Goal: Transaction & Acquisition: Purchase product/service

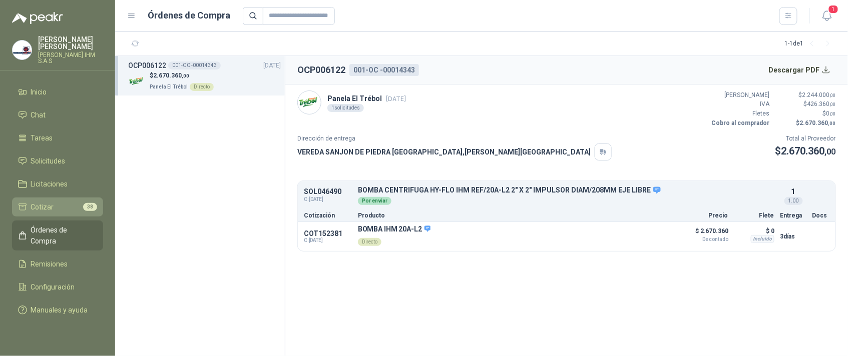
click at [38, 202] on span "Cotizar" at bounding box center [42, 207] width 23 height 11
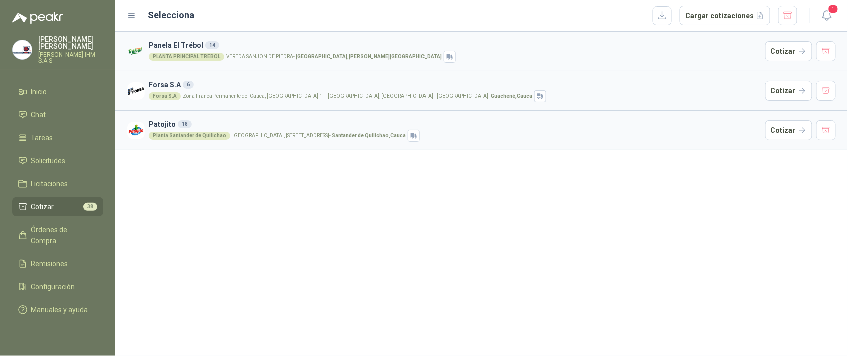
click at [211, 135] on div "Planta Santander de Quilichao" at bounding box center [190, 136] width 82 height 8
click at [386, 129] on h3 "Patojito 18" at bounding box center [455, 124] width 613 height 11
click at [781, 128] on button "Cotizar" at bounding box center [789, 131] width 47 height 20
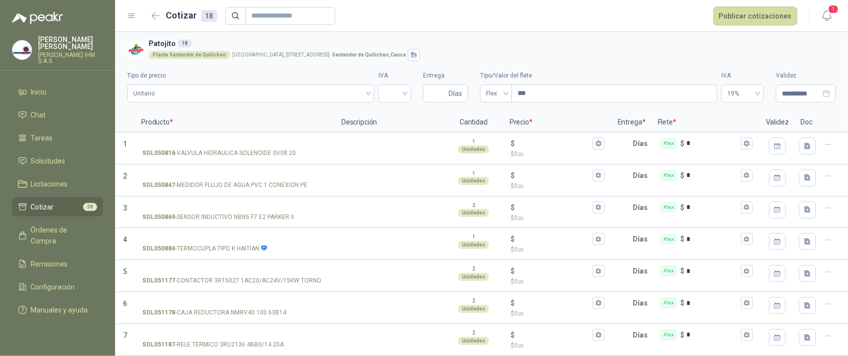
scroll to position [434, 0]
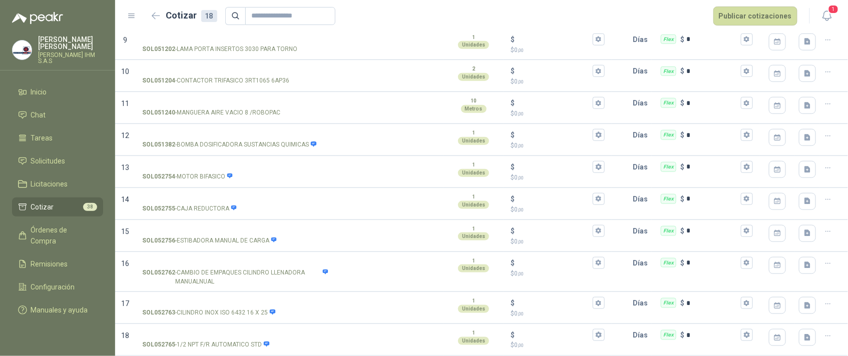
click at [172, 17] on h2 "Cotizar 18" at bounding box center [191, 16] width 51 height 14
click at [135, 16] on icon at bounding box center [132, 16] width 6 height 4
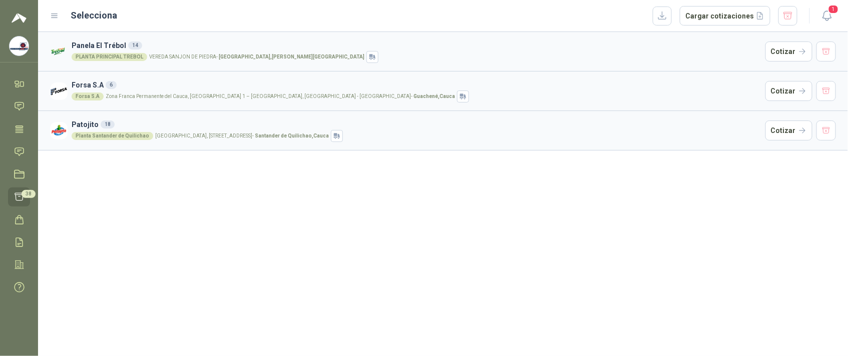
click at [68, 127] on article "Patojito 18 Planta Santander de Quilichao Parque Industrial el Paraiso, Bodega …" at bounding box center [443, 131] width 810 height 40
click at [96, 129] on h3 "Patojito 18" at bounding box center [417, 124] width 690 height 11
click at [98, 129] on h3 "Patojito 18" at bounding box center [417, 124] width 690 height 11
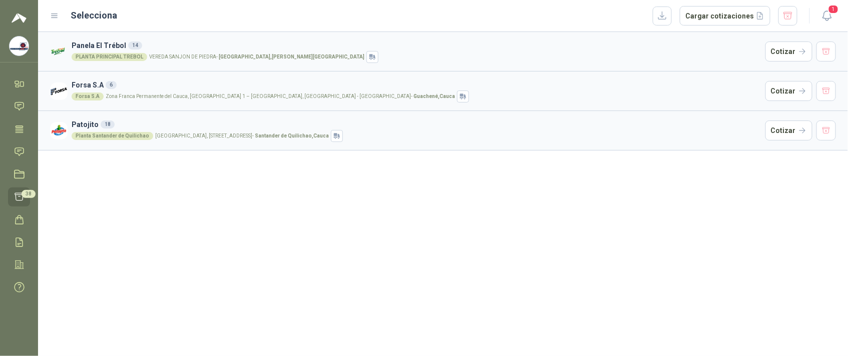
click at [107, 124] on div "18" at bounding box center [108, 125] width 14 height 8
click at [141, 134] on div "Planta Santander de Quilichao" at bounding box center [113, 136] width 82 height 8
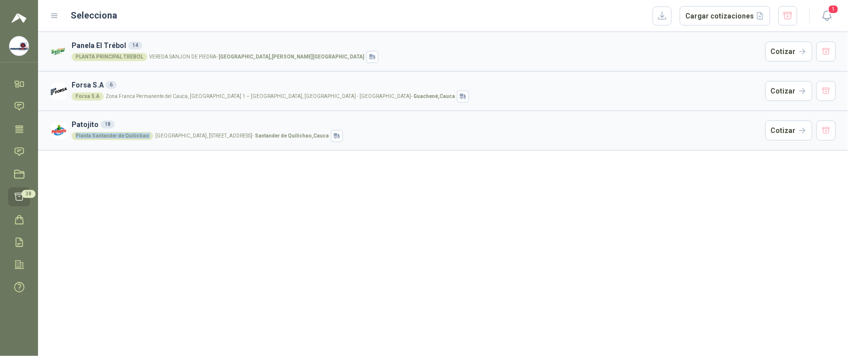
click at [141, 134] on div "Planta Santander de Quilichao" at bounding box center [113, 136] width 82 height 8
click at [22, 77] on link "Inicio" at bounding box center [19, 84] width 22 height 19
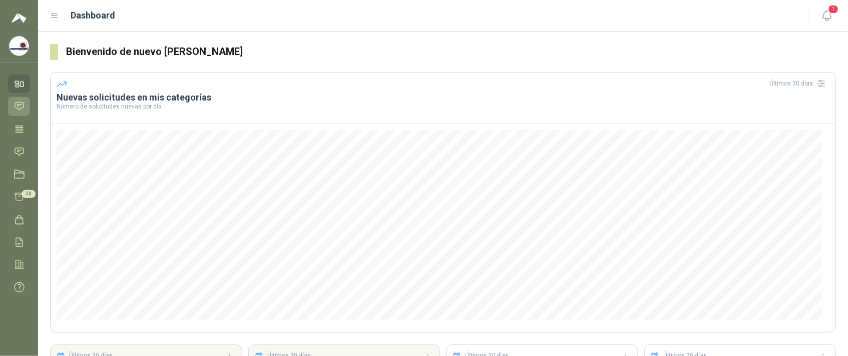
click at [20, 106] on icon at bounding box center [19, 106] width 11 height 11
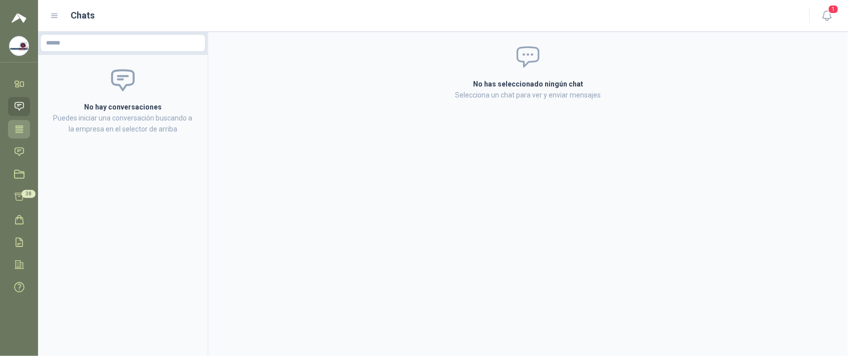
click at [20, 126] on icon at bounding box center [20, 129] width 8 height 7
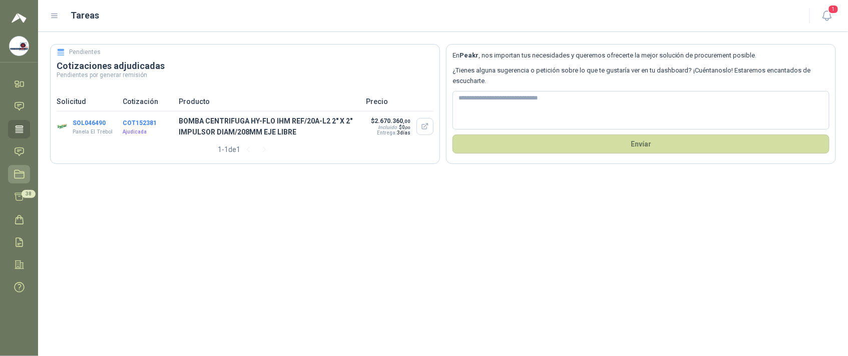
click at [25, 170] on link "Licitaciones" at bounding box center [19, 174] width 22 height 19
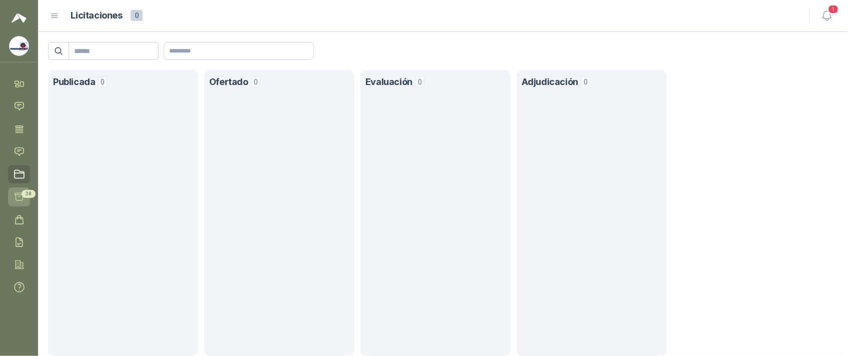
click at [20, 196] on icon at bounding box center [19, 197] width 11 height 11
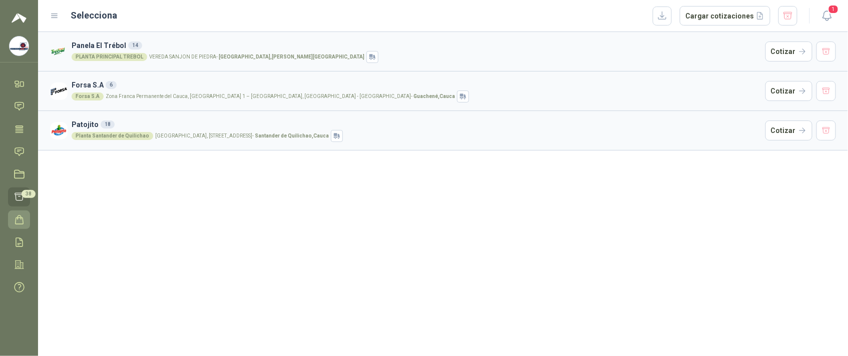
click at [19, 220] on icon at bounding box center [19, 220] width 11 height 11
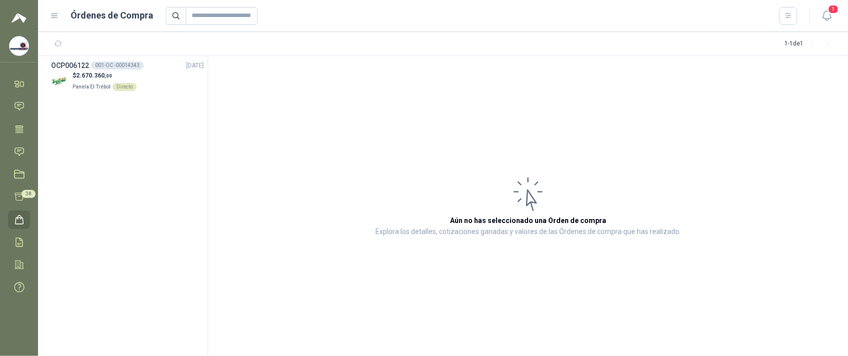
click at [220, 149] on article "Aún no has seleccionado una Orden de compra Explora los detalles, cotizaciones …" at bounding box center [528, 206] width 640 height 300
click at [22, 49] on img at bounding box center [19, 46] width 19 height 19
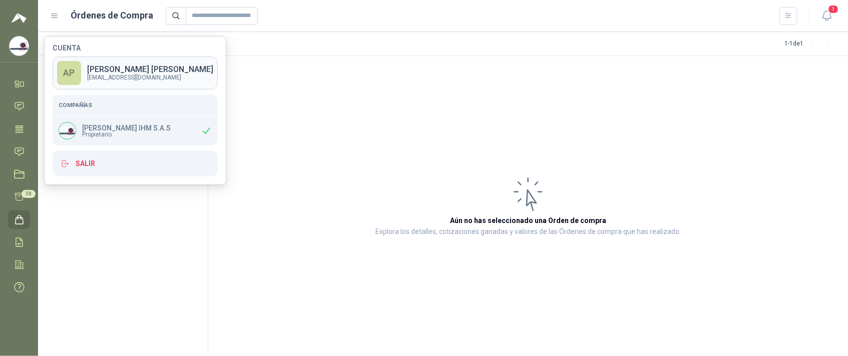
click at [104, 70] on p "ALXANDER PEREA" at bounding box center [150, 70] width 126 height 8
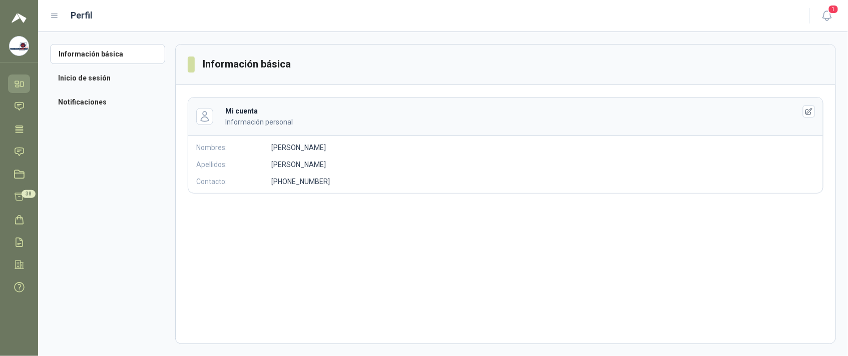
click at [23, 88] on icon at bounding box center [19, 84] width 11 height 11
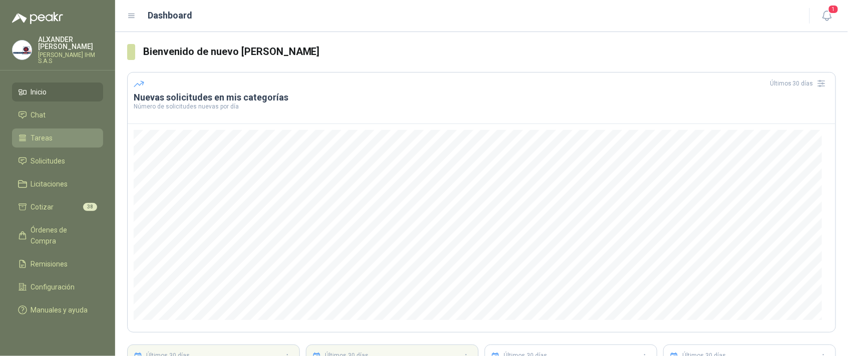
click at [64, 133] on li "Tareas" at bounding box center [57, 138] width 79 height 11
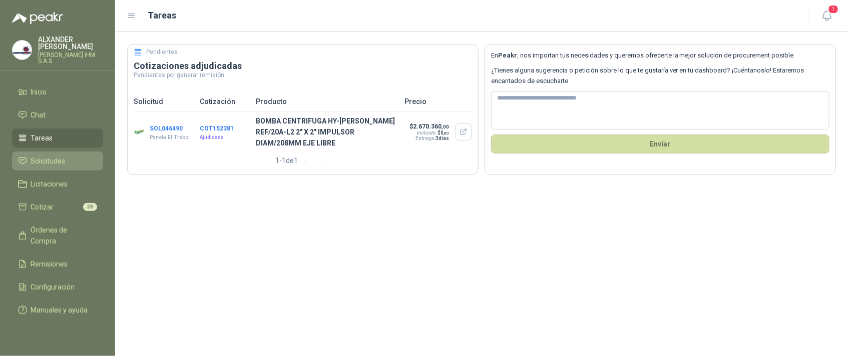
click at [56, 156] on span "Solicitudes" at bounding box center [48, 161] width 35 height 11
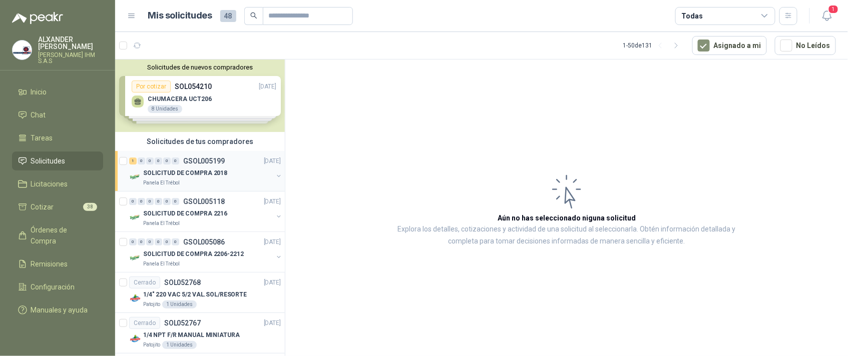
click at [195, 171] on p "SOLICITUD DE COMPRA 2018" at bounding box center [185, 174] width 84 height 10
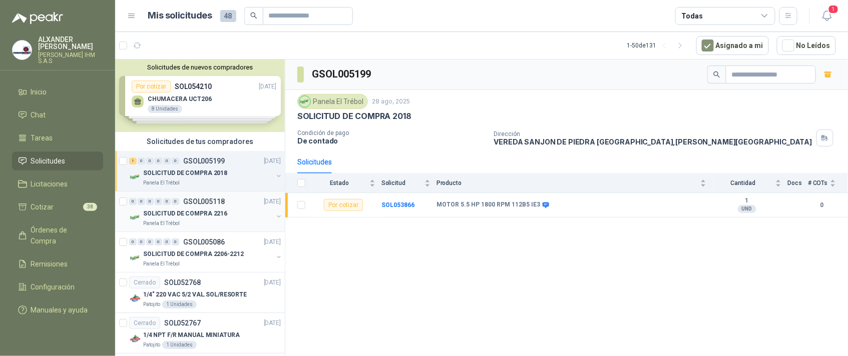
click at [180, 214] on p "SOLICITUD DE COMPRA 2216" at bounding box center [185, 214] width 84 height 10
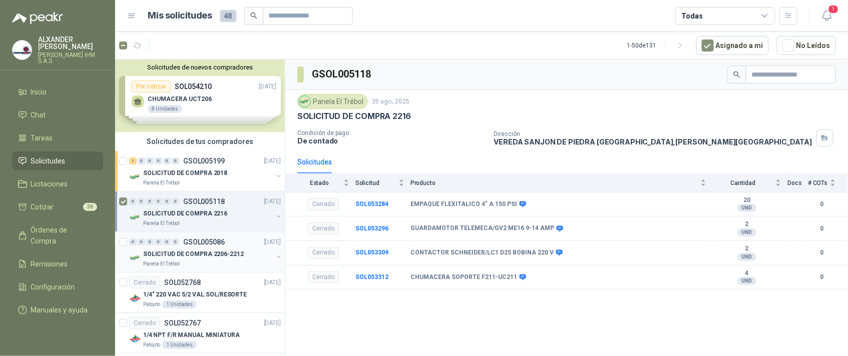
click at [177, 246] on div "0" at bounding box center [176, 242] width 8 height 7
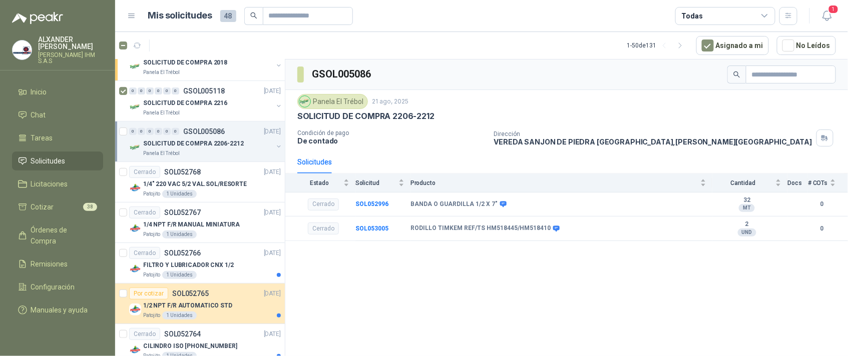
scroll to position [150, 0]
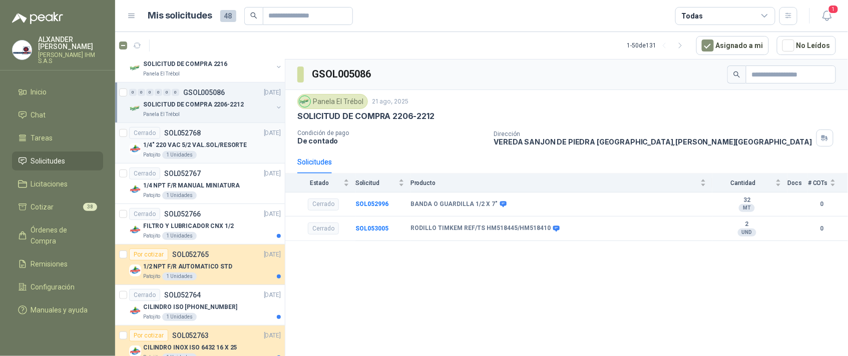
click at [174, 159] on div "1 Unidades" at bounding box center [179, 155] width 35 height 8
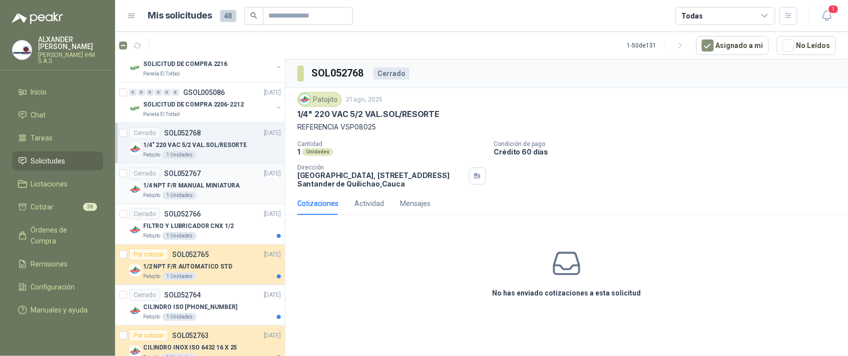
click at [156, 191] on p "1/4 NPT F/R MANUAL MINIATURA" at bounding box center [191, 186] width 97 height 10
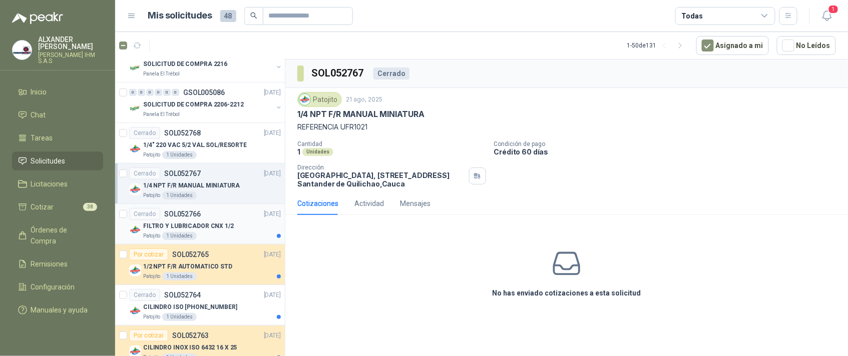
click at [167, 231] on p "FILTRO Y LUBRICADOR CNX 1/2" at bounding box center [188, 227] width 91 height 10
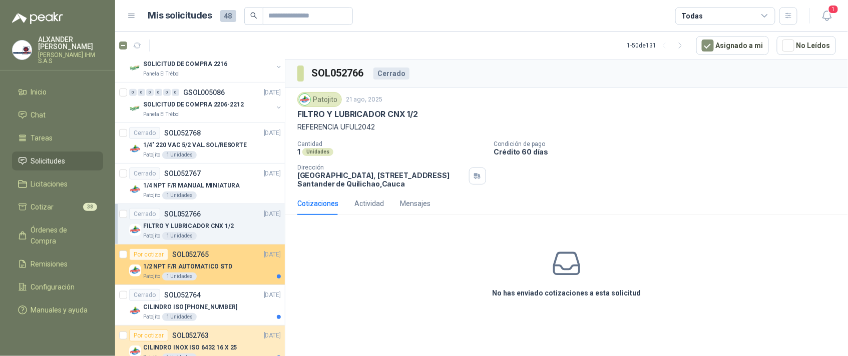
click at [164, 261] on div "Por cotizar" at bounding box center [148, 255] width 39 height 12
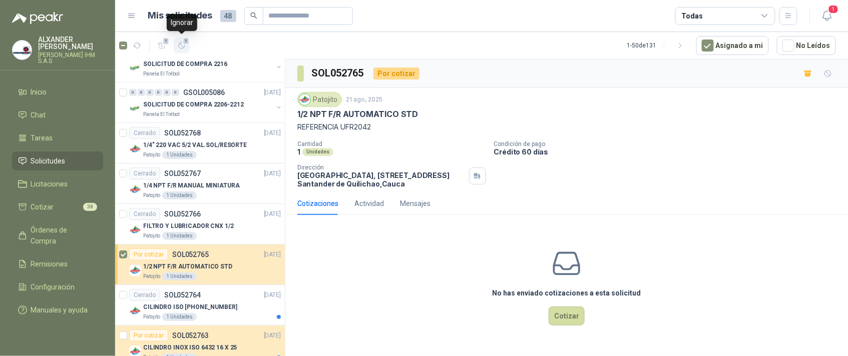
click at [185, 50] on icon "button" at bounding box center [182, 46] width 9 height 9
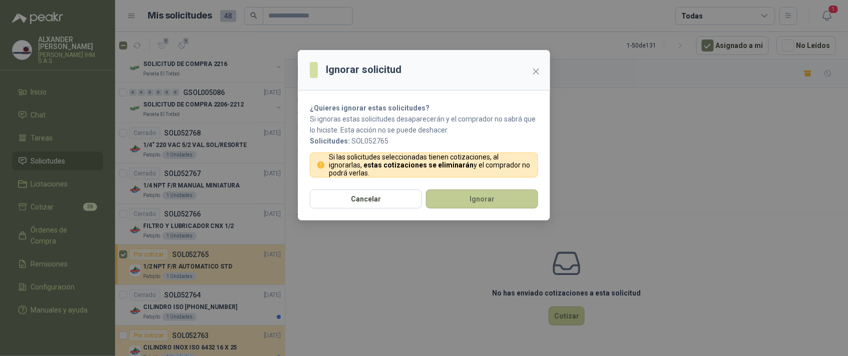
click at [464, 201] on button "Ignorar" at bounding box center [482, 199] width 112 height 19
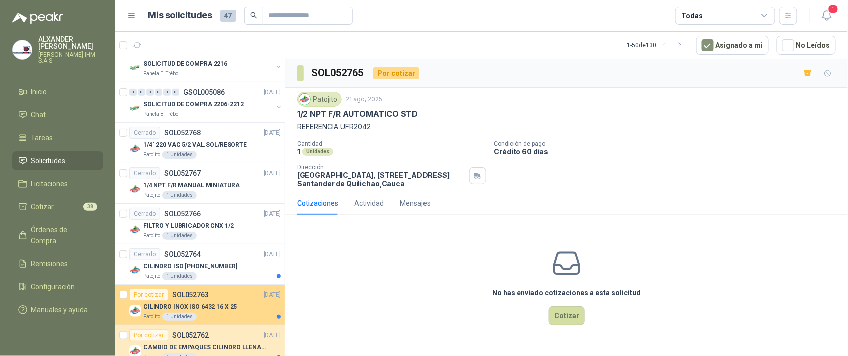
click at [179, 312] on p "CILINDRO INOX ISO 6432 16 X 25" at bounding box center [190, 308] width 94 height 10
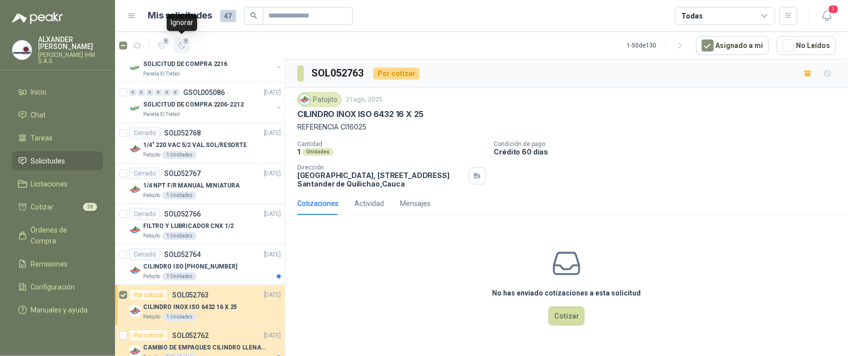
click at [185, 45] on icon "button" at bounding box center [182, 46] width 9 height 9
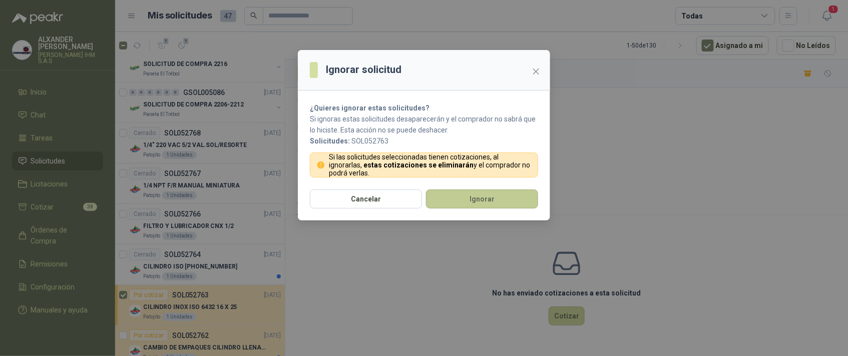
click at [490, 201] on button "Ignorar" at bounding box center [482, 199] width 112 height 19
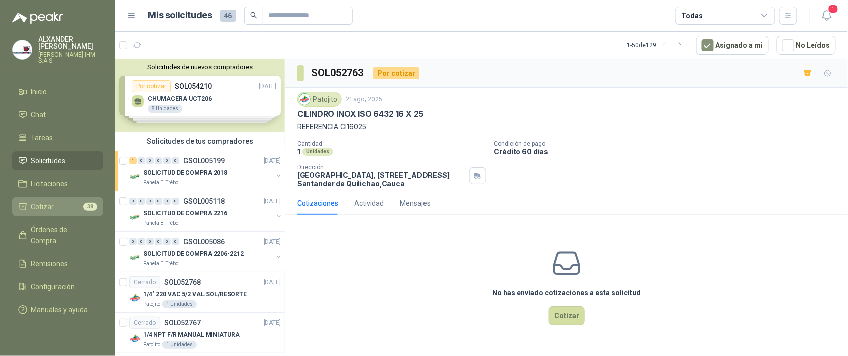
click at [48, 204] on span "Cotizar" at bounding box center [42, 207] width 23 height 11
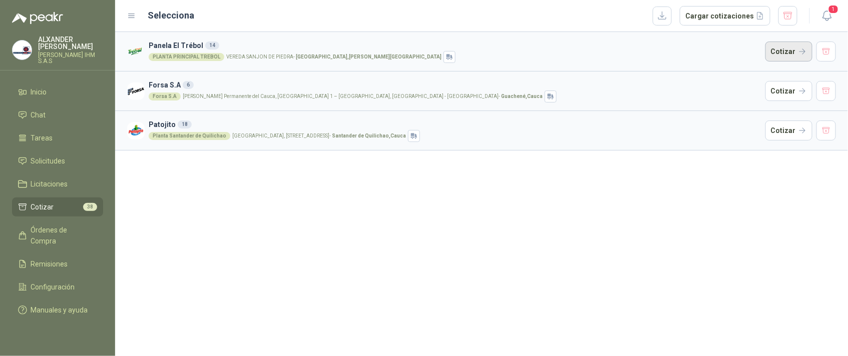
click at [789, 51] on button "Cotizar" at bounding box center [789, 52] width 47 height 20
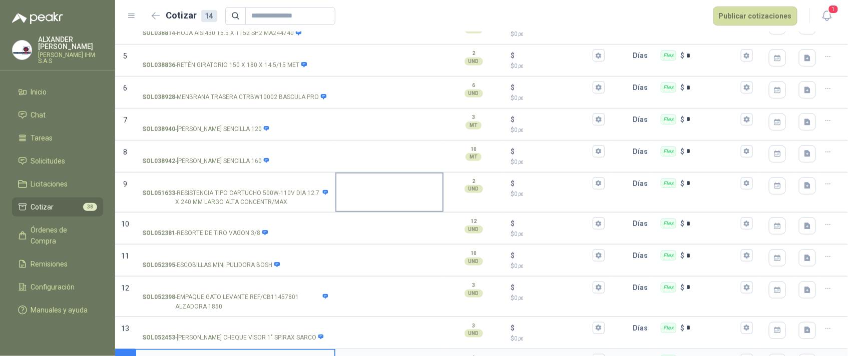
scroll to position [319, 0]
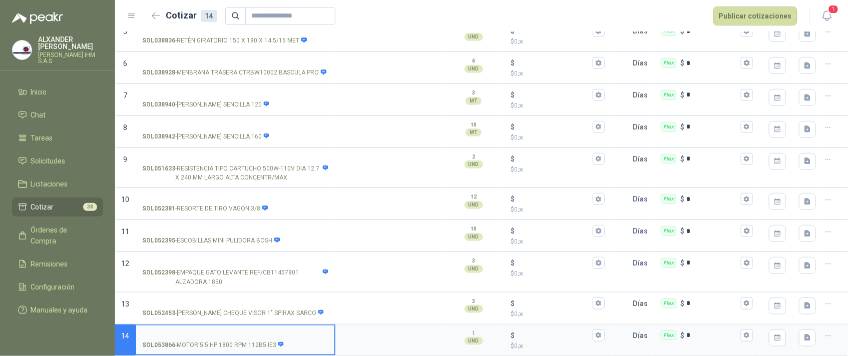
click at [40, 198] on link "Cotizar 38" at bounding box center [57, 207] width 91 height 19
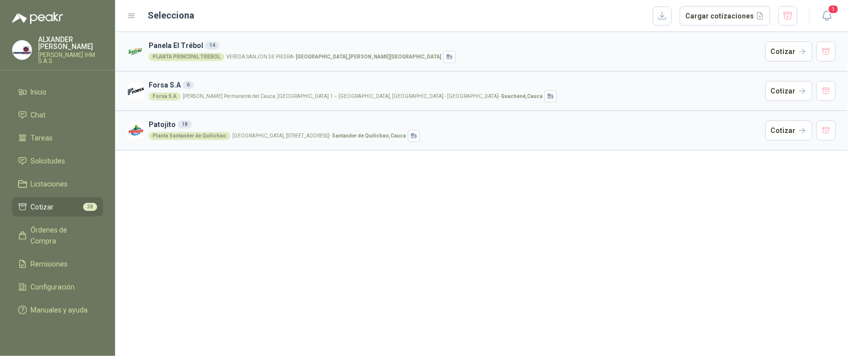
click at [235, 47] on h3 "Panela El Trébol 14" at bounding box center [455, 45] width 613 height 11
click at [131, 51] on img at bounding box center [136, 52] width 18 height 18
click at [174, 54] on div "PLANTA PRINCIPAL TREBOL" at bounding box center [187, 57] width 76 height 8
click at [175, 54] on div "PLANTA PRINCIPAL TREBOL" at bounding box center [187, 57] width 76 height 8
click at [176, 55] on div "PLANTA PRINCIPAL TREBOL" at bounding box center [187, 57] width 76 height 8
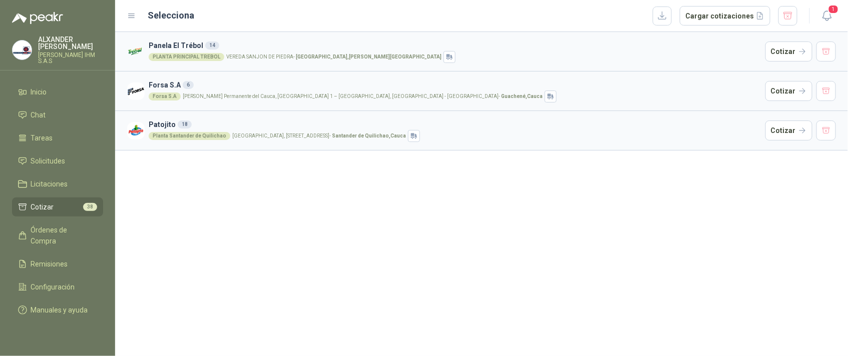
click at [177, 41] on h3 "Panela El Trébol 14" at bounding box center [455, 45] width 613 height 11
click at [179, 41] on h3 "Panela El Trébol 14" at bounding box center [455, 45] width 613 height 11
click at [58, 158] on span "Solicitudes" at bounding box center [48, 161] width 35 height 11
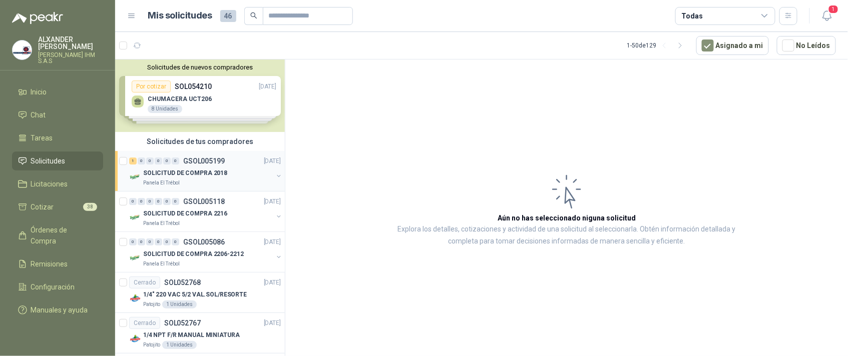
click at [168, 171] on p "SOLICITUD DE COMPRA 2018" at bounding box center [185, 174] width 84 height 10
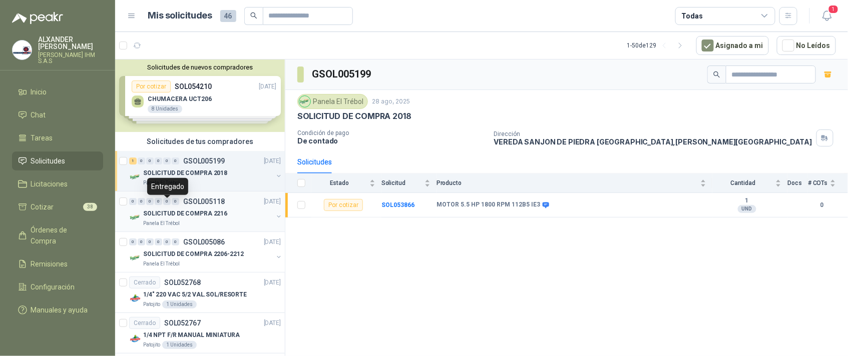
click at [167, 205] on div "0" at bounding box center [167, 201] width 8 height 7
